Goal: Transaction & Acquisition: Purchase product/service

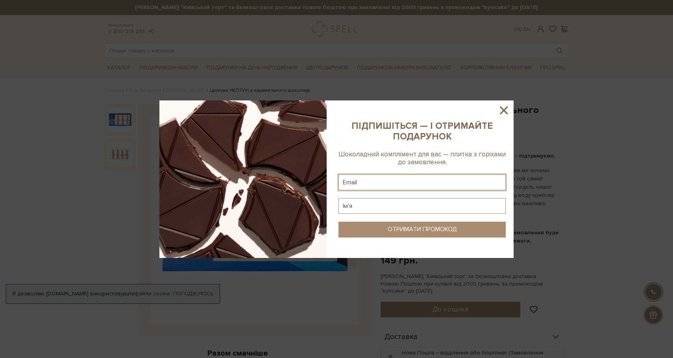
click at [411, 177] on input "text" at bounding box center [421, 182] width 167 height 16
type input "katja.pashhenko@gmail.com"
click at [383, 209] on input "text" at bounding box center [421, 206] width 167 height 16
type input "Катерина"
click at [404, 234] on button "ОТРИМАТИ ПРОМОКОД" at bounding box center [421, 230] width 167 height 16
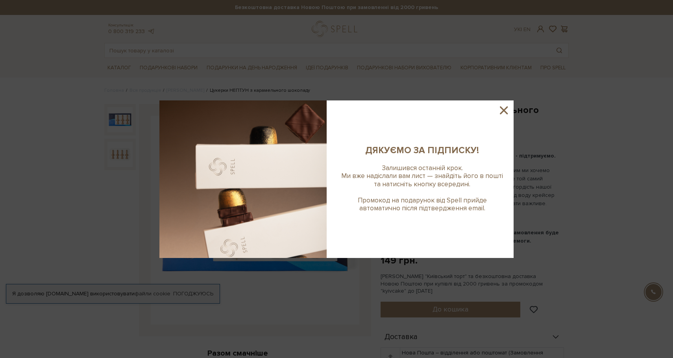
click at [504, 105] on icon at bounding box center [503, 110] width 13 height 13
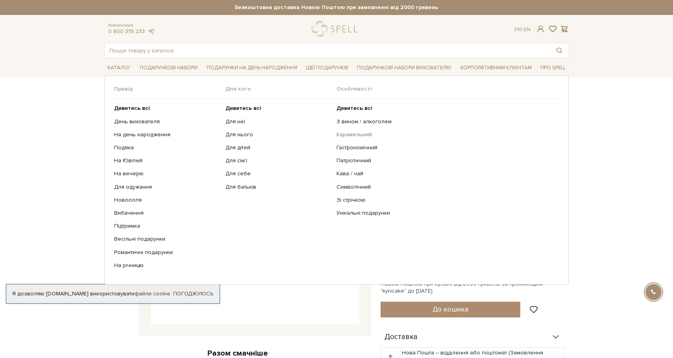
click at [354, 133] on link "Карамельний" at bounding box center [445, 134] width 216 height 7
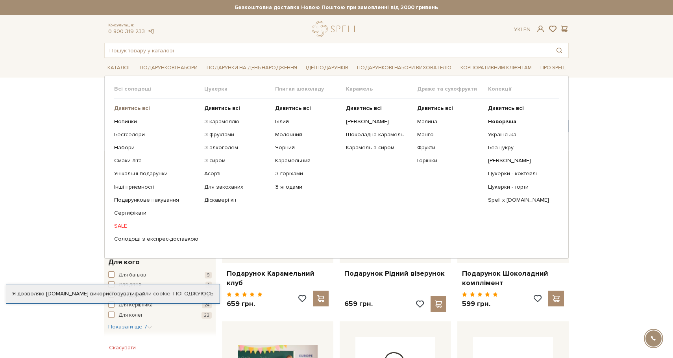
click at [128, 105] on b "Дивитись всі" at bounding box center [132, 108] width 36 height 7
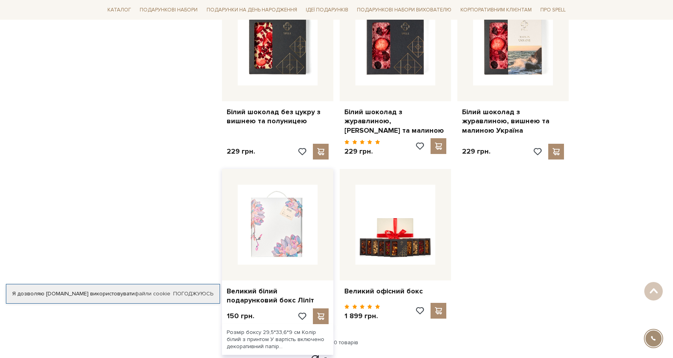
scroll to position [840, 0]
click at [271, 230] on img at bounding box center [278, 224] width 80 height 80
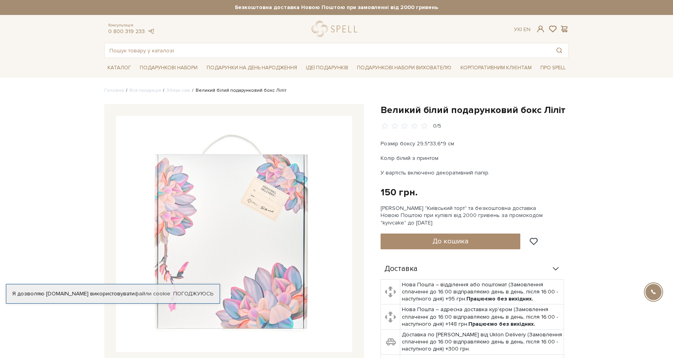
drag, startPoint x: 379, startPoint y: 208, endPoint x: 430, endPoint y: 220, distance: 52.8
click at [430, 220] on div "Великий білий подарунковий бокс Ліліт 0/5 Розмір боксу 29,5*33,6*9 см Колір біл…" at bounding box center [475, 256] width 198 height 304
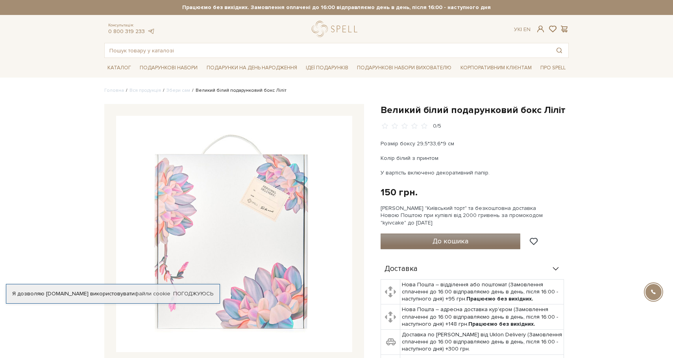
click at [429, 244] on button "До кошика" at bounding box center [451, 241] width 140 height 16
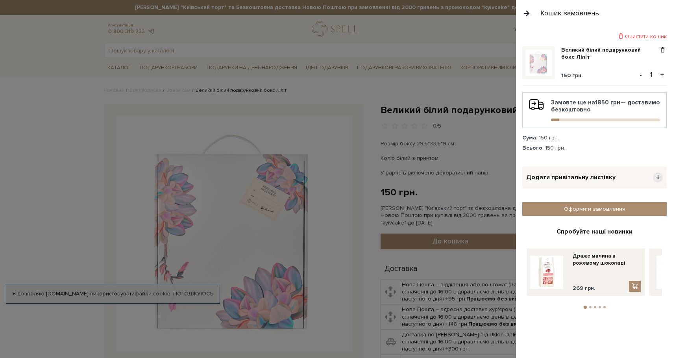
click at [592, 306] on li "2" at bounding box center [590, 307] width 5 height 2
click at [595, 306] on button "3" at bounding box center [595, 307] width 2 height 2
click at [601, 306] on button "4" at bounding box center [600, 307] width 2 height 2
click at [605, 306] on li "5" at bounding box center [604, 307] width 5 height 2
click at [592, 306] on li "3" at bounding box center [594, 307] width 5 height 2
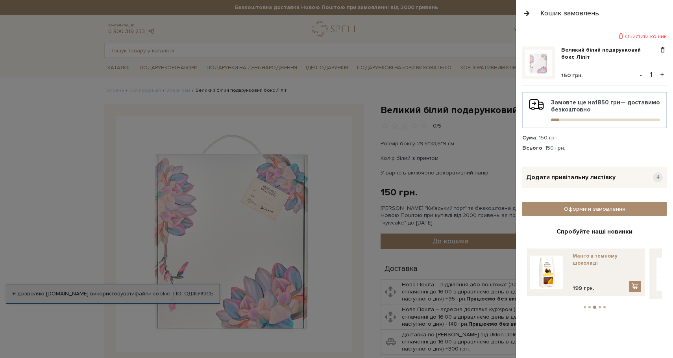
click at [581, 259] on link "Манго в темному шоколаді" at bounding box center [607, 259] width 68 height 14
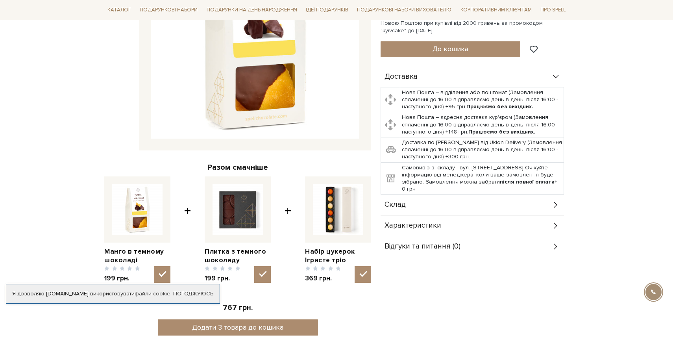
scroll to position [186, 0]
click at [322, 249] on link "Набір цукерок Ігристе тріо" at bounding box center [338, 255] width 66 height 17
